Goal: Browse casually: Explore the website without a specific task or goal

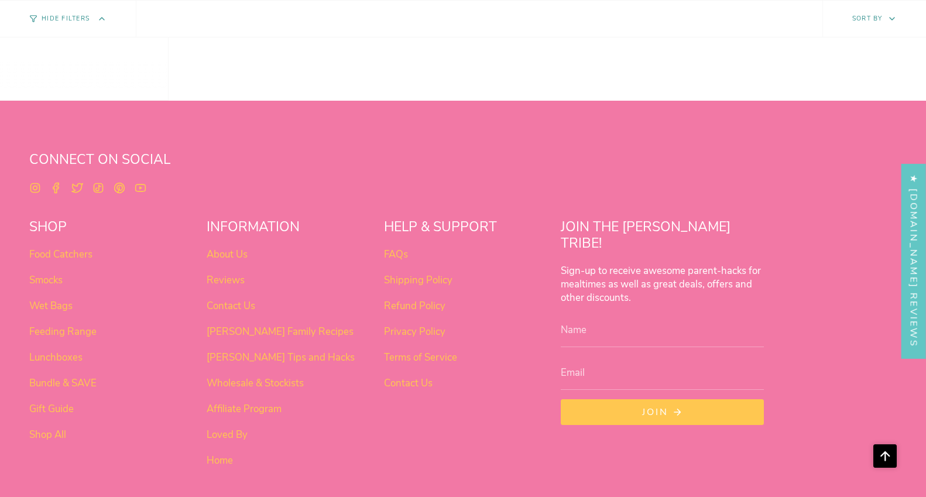
scroll to position [945, 0]
